Goal: Task Accomplishment & Management: Manage account settings

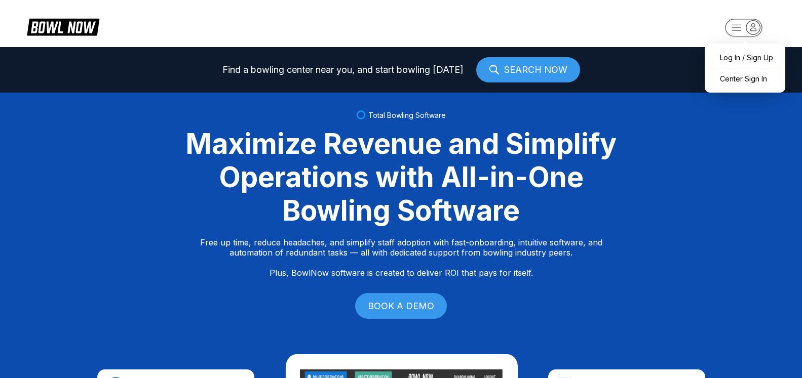
click at [750, 26] on icon "button" at bounding box center [753, 27] width 14 height 14
click at [751, 84] on div "Center Sign In" at bounding box center [744, 79] width 70 height 18
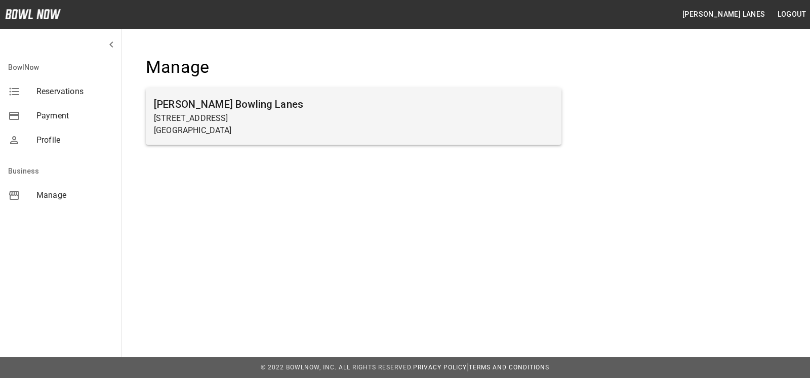
click at [245, 100] on h6 "Sims Bowling Lanes" at bounding box center [353, 104] width 399 height 16
click at [277, 112] on h6 "Sims Bowling Lanes" at bounding box center [353, 104] width 399 height 16
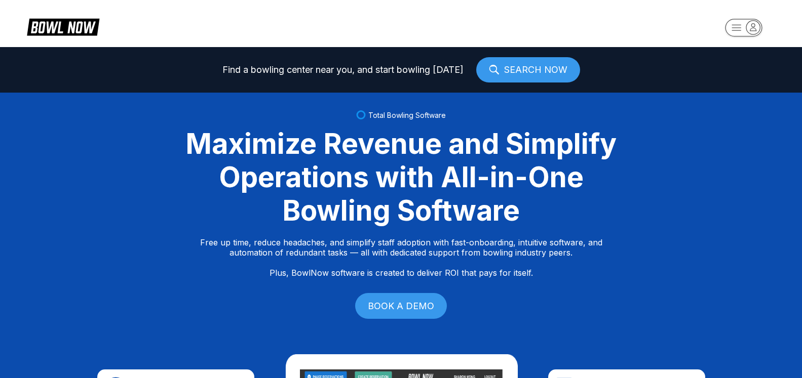
click at [751, 33] on icon "button" at bounding box center [753, 27] width 14 height 14
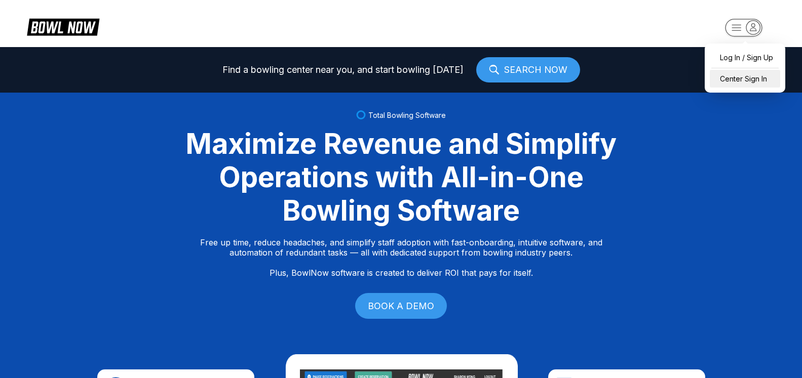
click at [759, 79] on div "Center Sign In" at bounding box center [744, 79] width 70 height 18
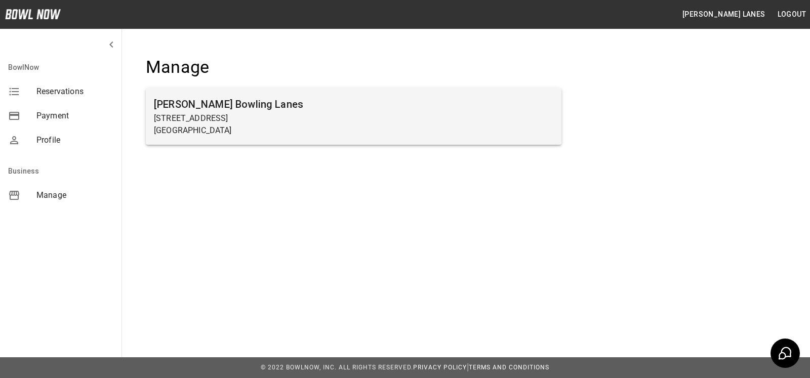
click at [387, 117] on p "[STREET_ADDRESS]" at bounding box center [353, 118] width 399 height 12
click at [225, 126] on p "[GEOGRAPHIC_DATA]" at bounding box center [353, 131] width 399 height 12
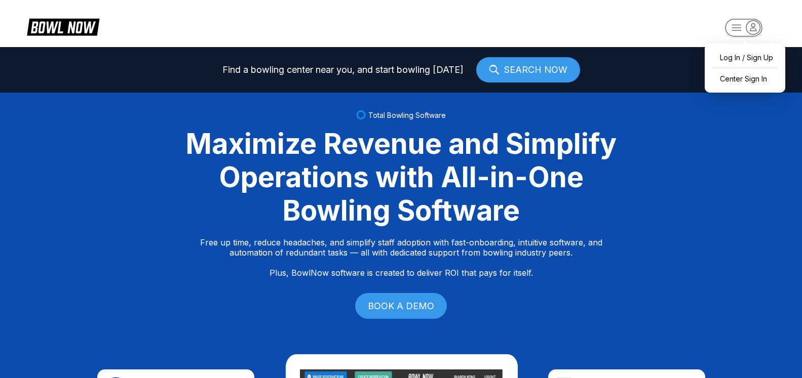
click at [757, 28] on icon "button" at bounding box center [753, 27] width 14 height 14
click at [743, 81] on div "Center Sign In" at bounding box center [744, 79] width 70 height 18
click at [754, 24] on icon "button" at bounding box center [753, 26] width 6 height 7
click at [752, 81] on div "Center Sign In" at bounding box center [744, 79] width 70 height 18
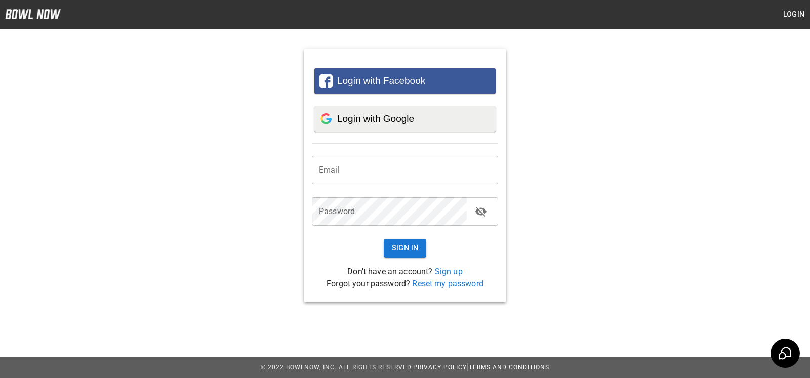
click at [383, 112] on div "Login with Google" at bounding box center [404, 118] width 171 height 25
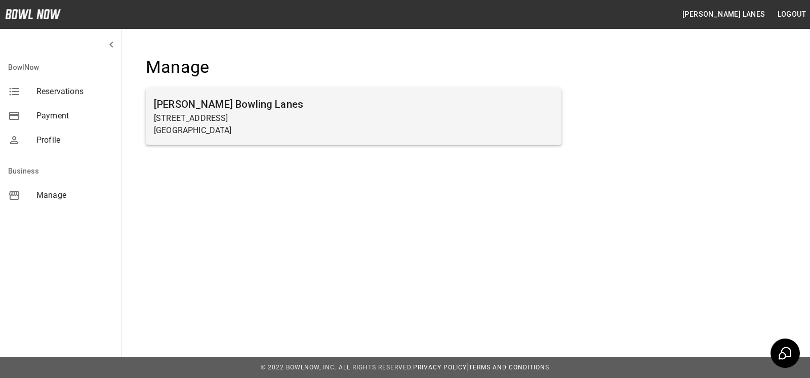
click at [181, 108] on h6 "[PERSON_NAME] Bowling Lanes" at bounding box center [353, 104] width 399 height 16
click at [229, 122] on p "[STREET_ADDRESS]" at bounding box center [353, 118] width 399 height 12
